Goal: Transaction & Acquisition: Purchase product/service

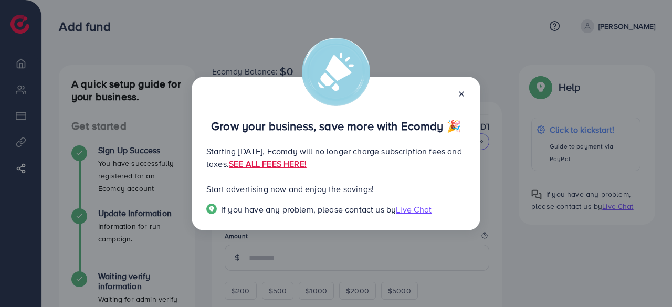
click at [465, 96] on icon at bounding box center [462, 94] width 8 height 8
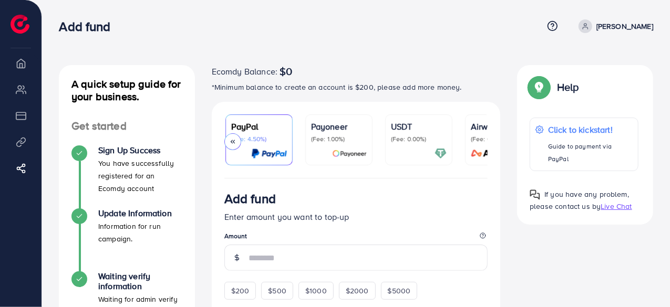
scroll to position [0, 123]
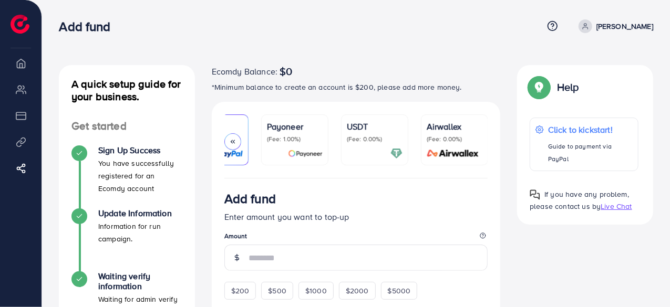
click at [351, 145] on div "USDT (Fee: 0.00%)" at bounding box center [375, 139] width 56 height 39
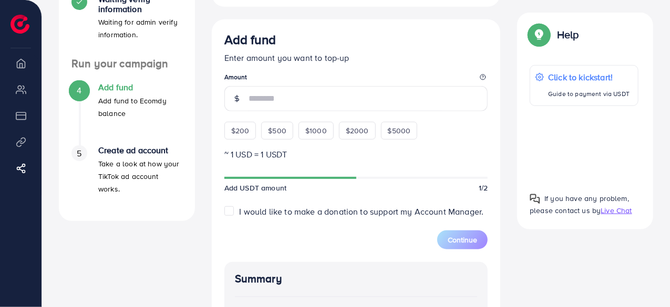
scroll to position [277, 0]
click at [239, 134] on span "$200" at bounding box center [240, 131] width 18 height 11
type input "***"
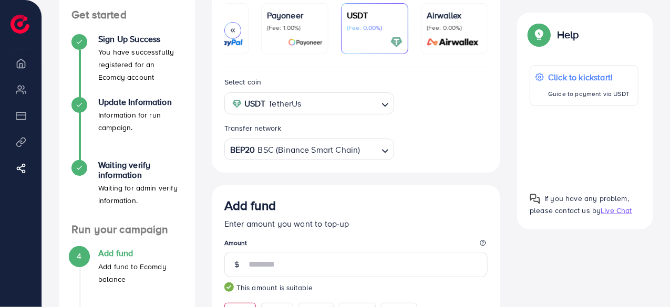
scroll to position [111, 0]
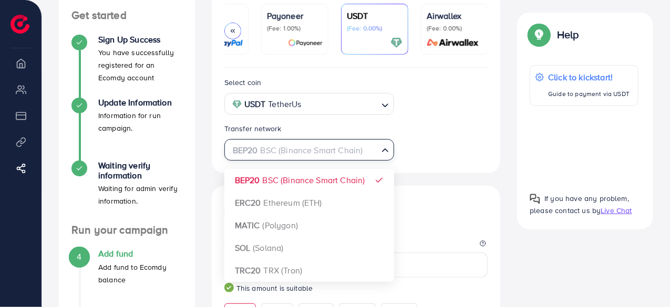
click at [361, 152] on input "Search for option" at bounding box center [303, 150] width 149 height 16
click at [436, 147] on div "Select coin USDT TetherUs Loading... Transfer network BEP20 BSC (Binance Smart …" at bounding box center [356, 118] width 281 height 85
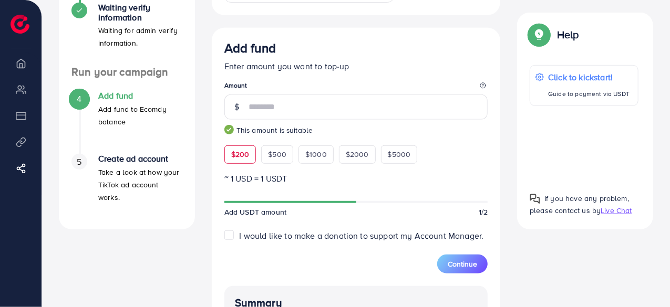
scroll to position [268, 0]
